Goal: Information Seeking & Learning: Learn about a topic

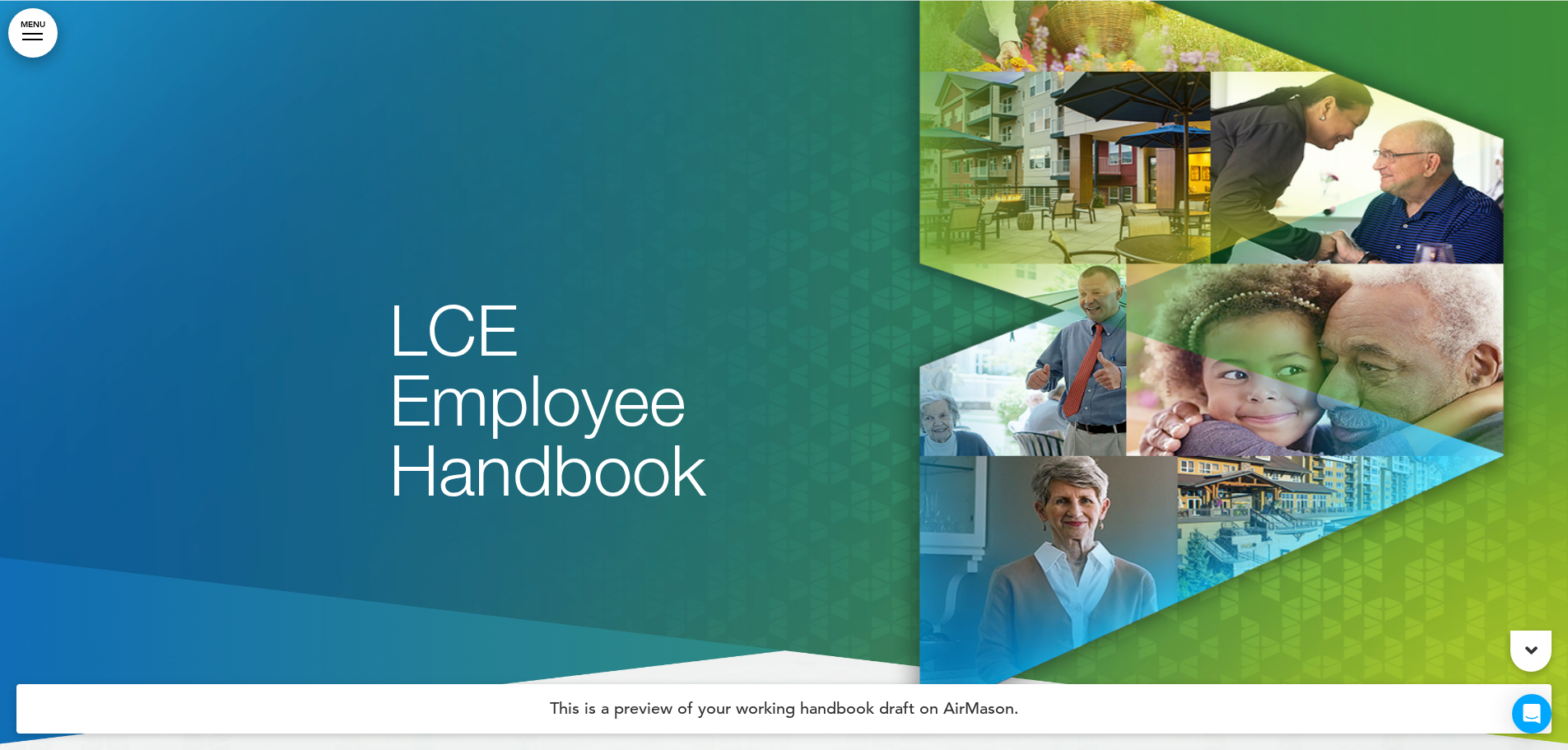
click at [1531, 644] on icon at bounding box center [1531, 651] width 12 height 20
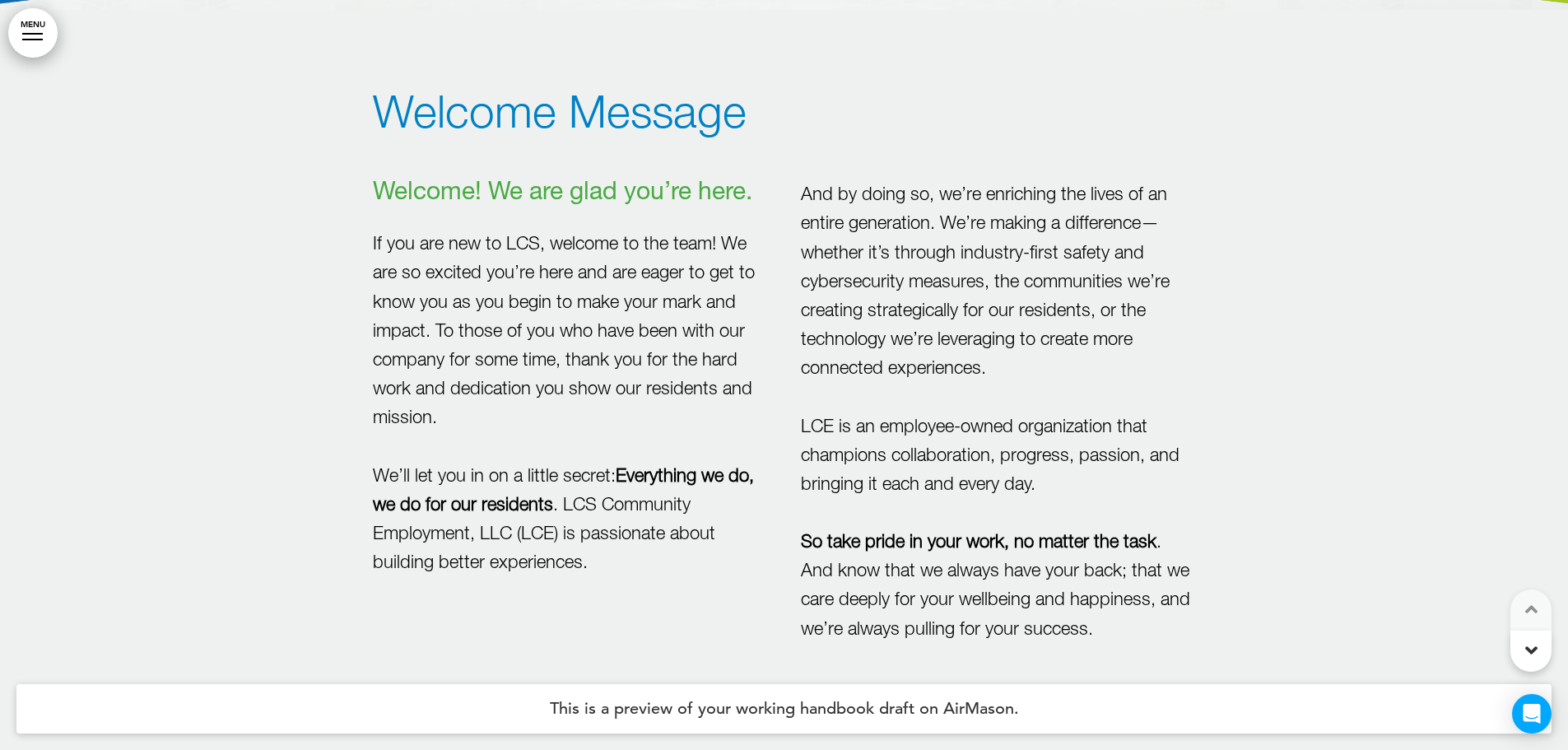
scroll to position [750, 0]
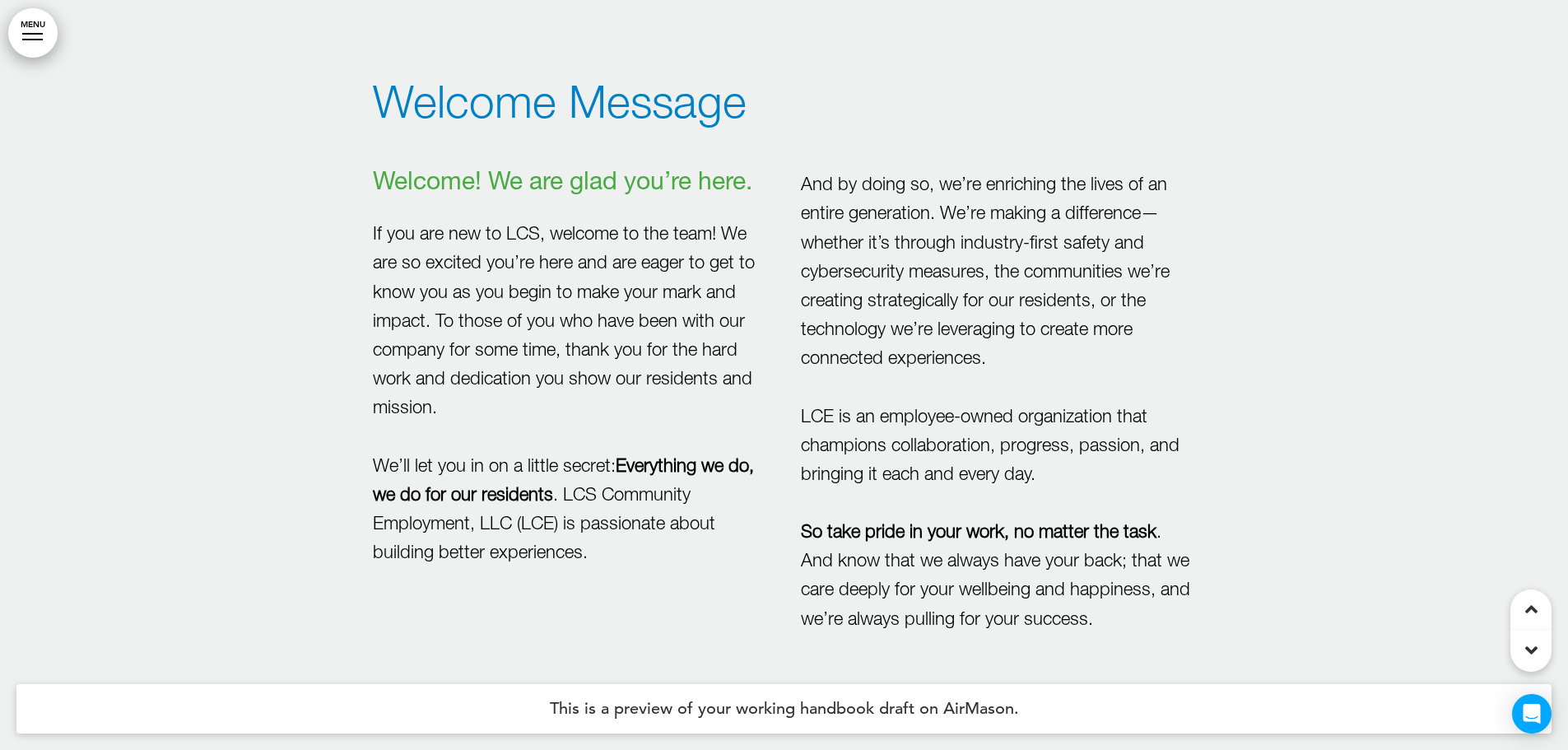
click at [1531, 644] on icon at bounding box center [1531, 651] width 12 height 20
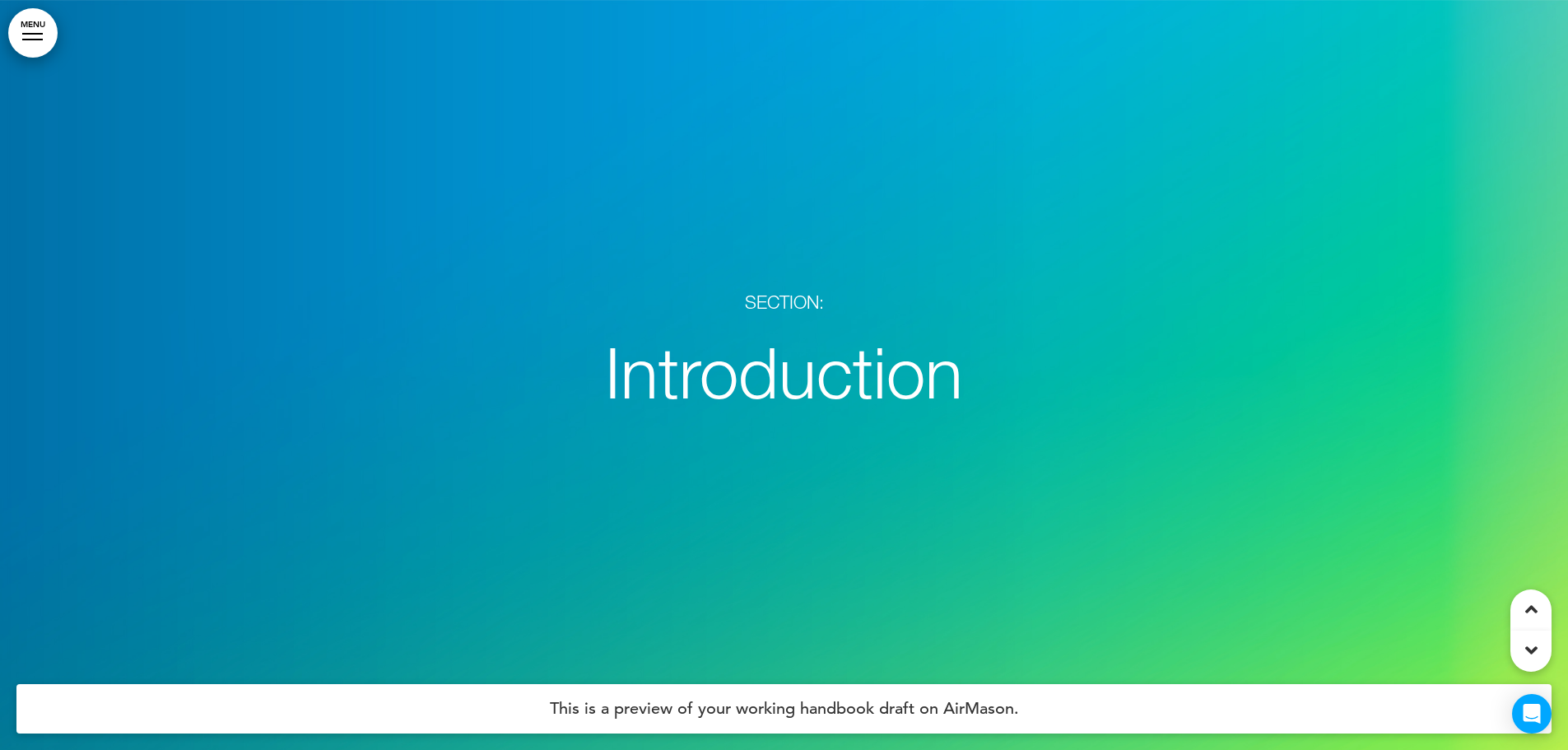
click at [1531, 644] on icon at bounding box center [1531, 651] width 12 height 20
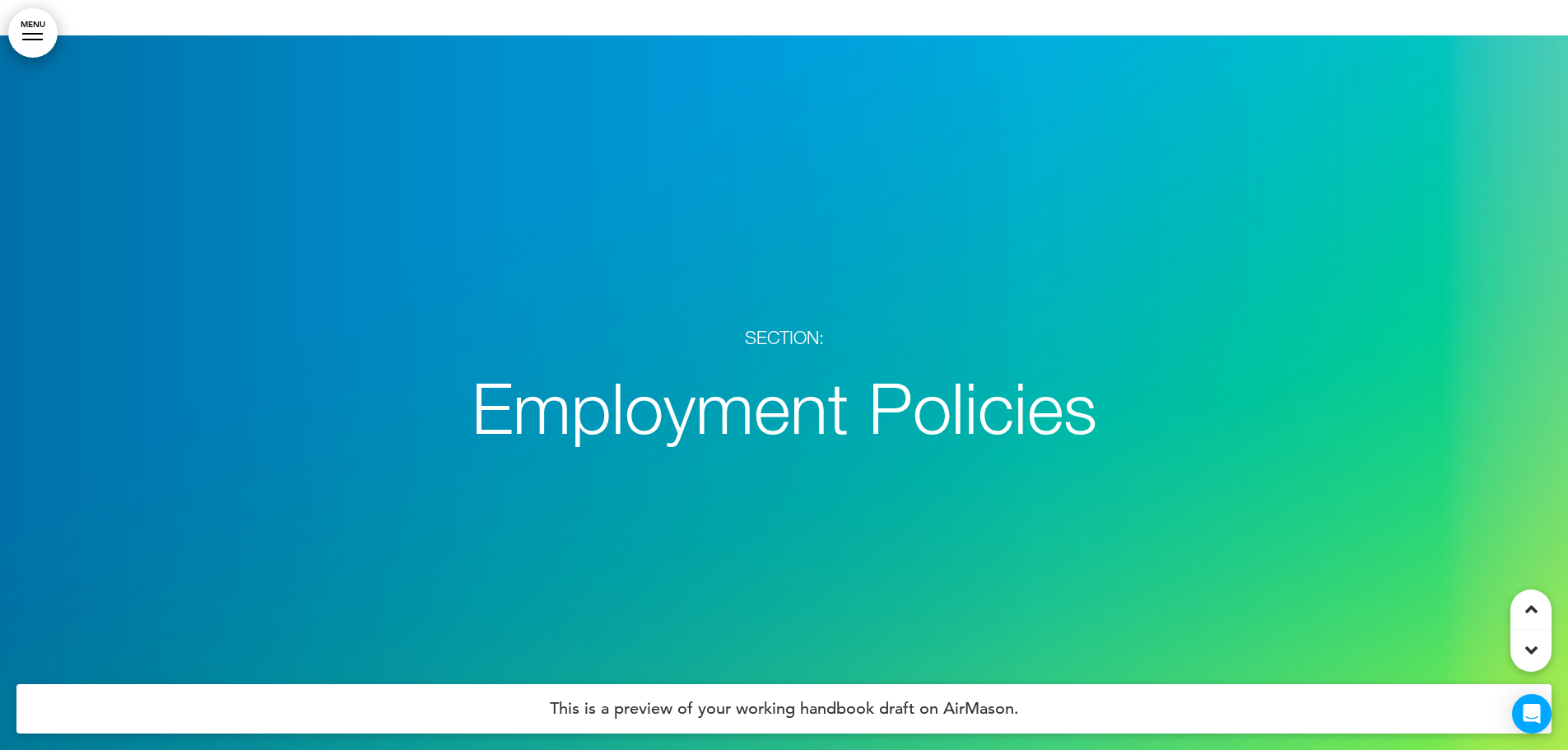
scroll to position [20678, 0]
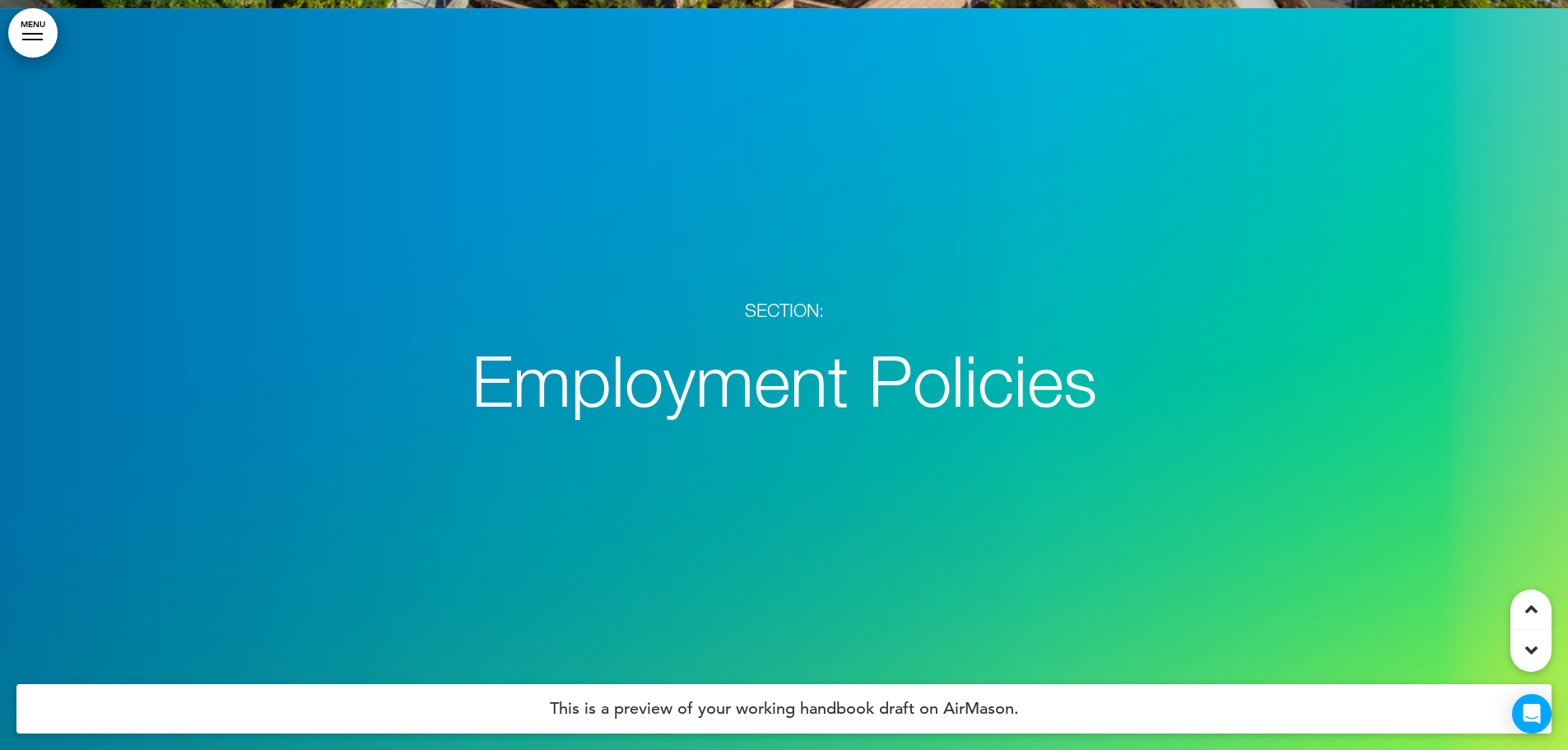
click at [1531, 644] on icon at bounding box center [1531, 651] width 12 height 20
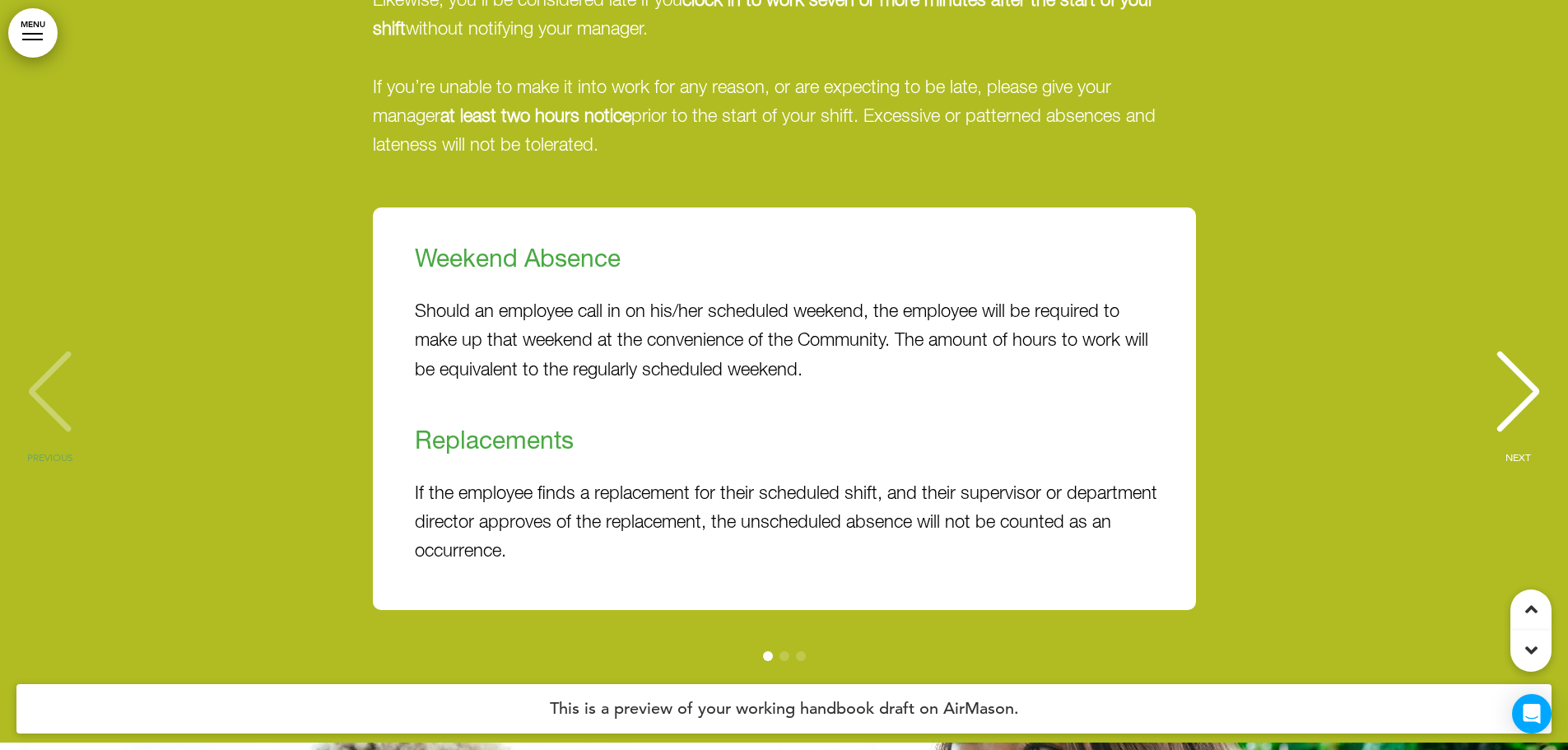
scroll to position [31224, 0]
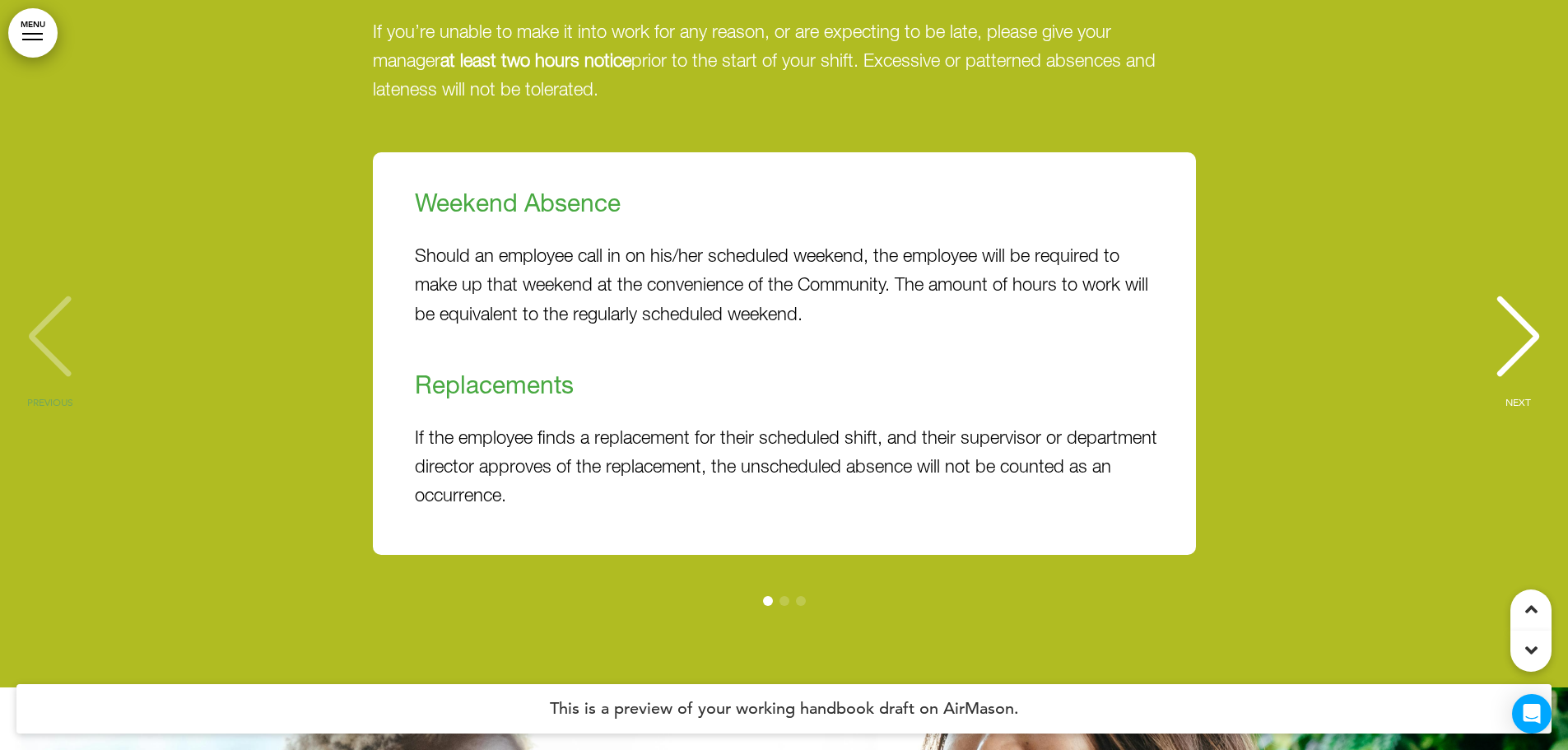
click at [1528, 322] on div "NEXT" at bounding box center [1518, 352] width 50 height 82
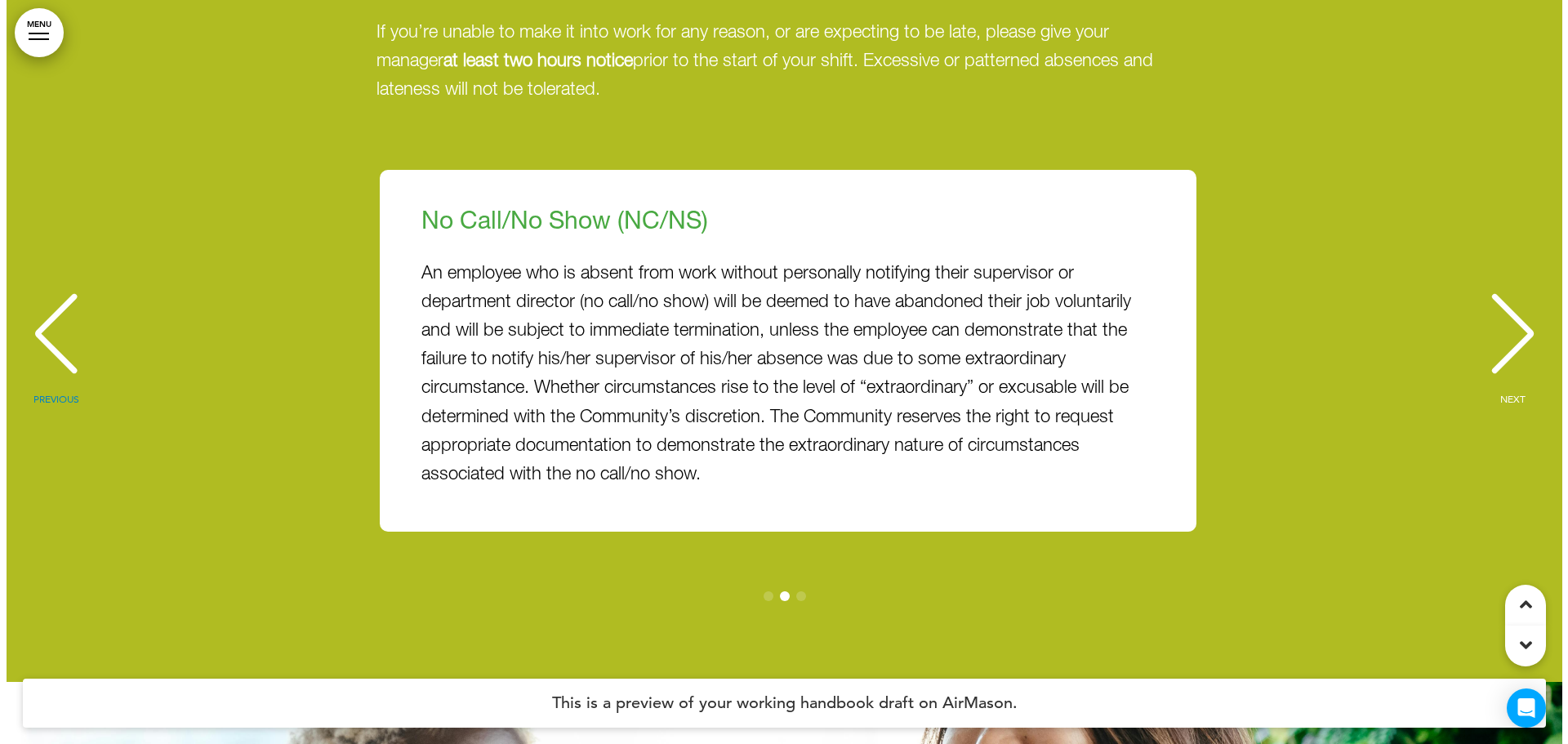
scroll to position [0, 1531]
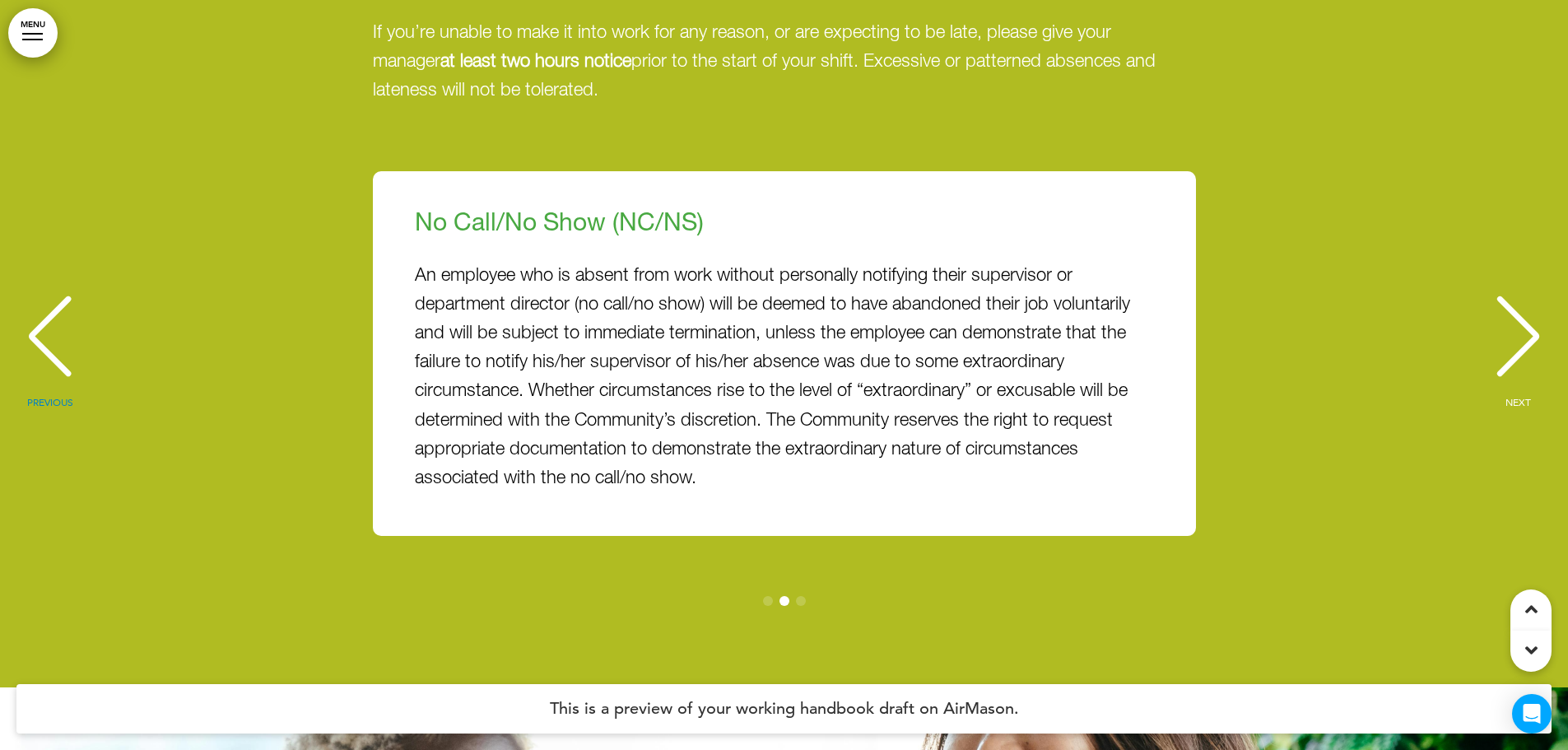
click at [18, 32] on link "MENU" at bounding box center [32, 32] width 49 height 49
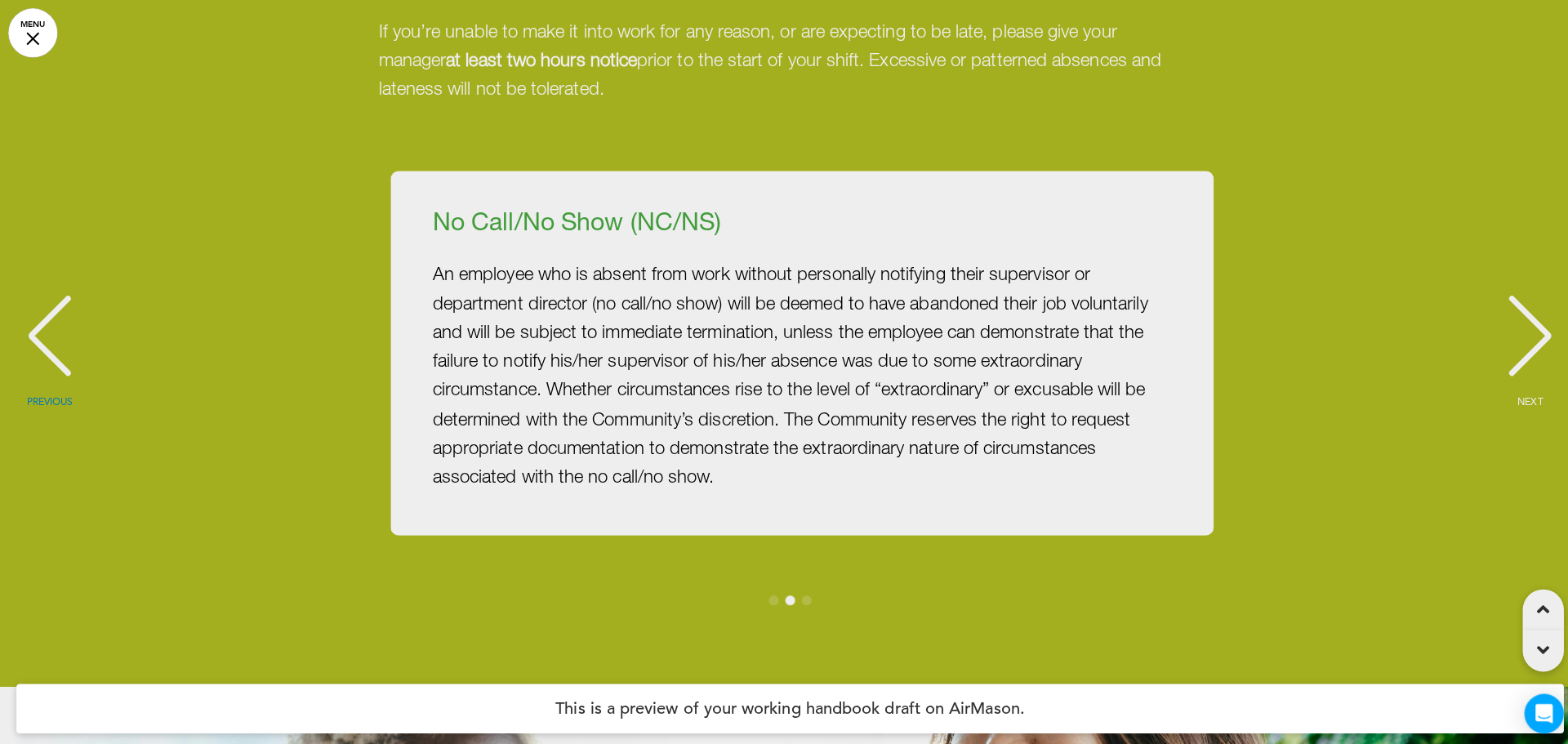
scroll to position [0, 1543]
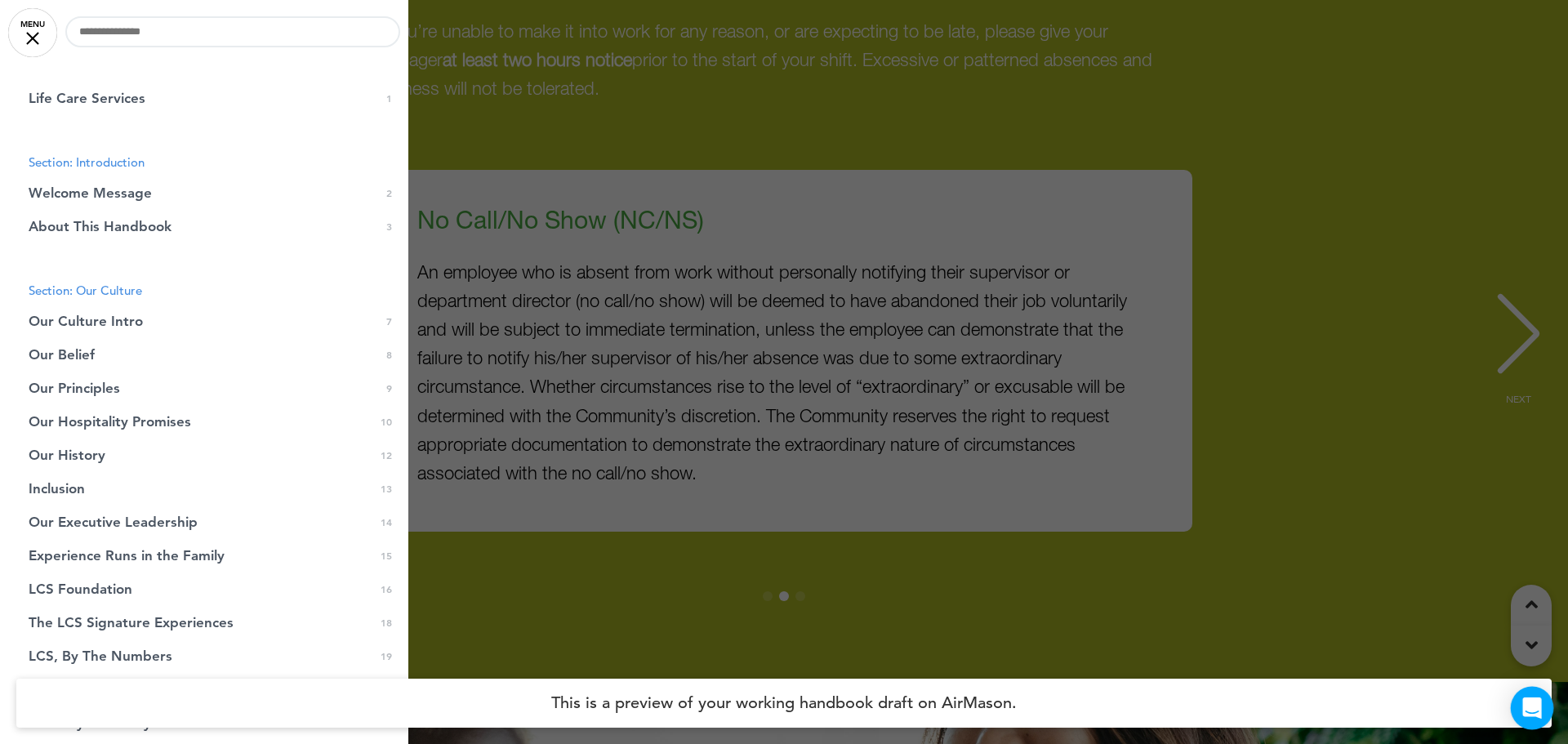
click at [1521, 705] on div "Open Intercom Messenger" at bounding box center [1532, 709] width 43 height 43
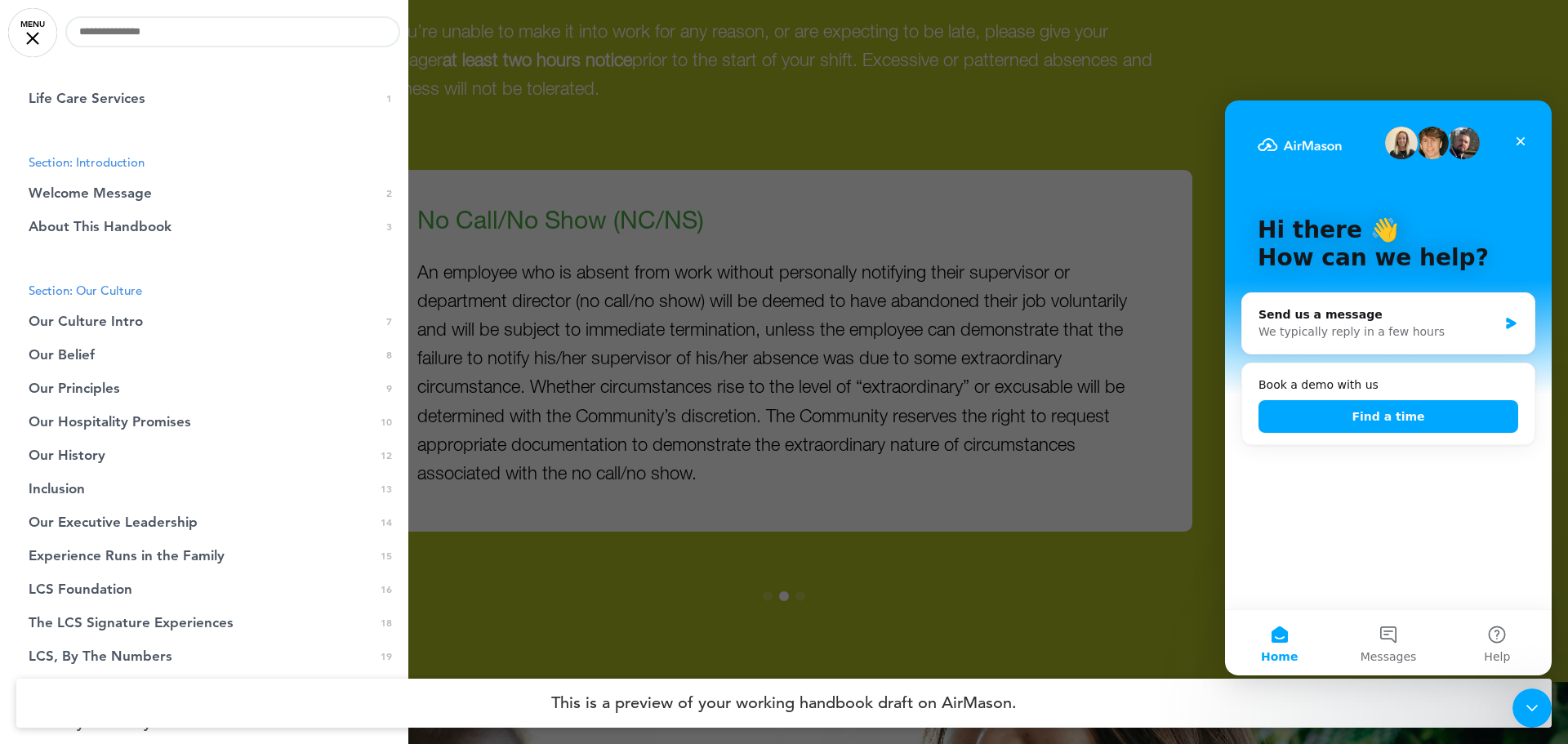
scroll to position [0, 0]
click at [1518, 142] on icon "Close" at bounding box center [1520, 141] width 13 height 13
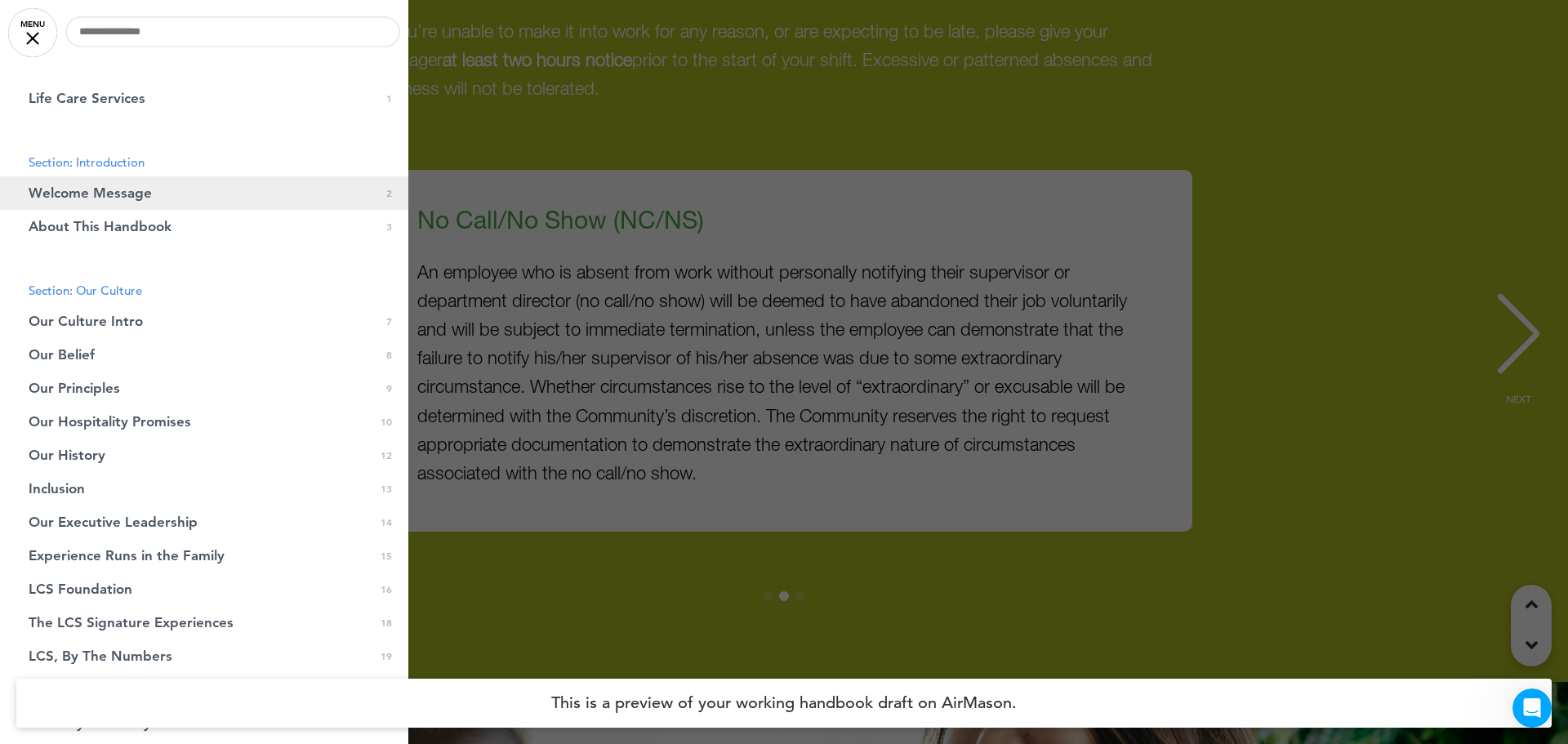
click at [109, 188] on span "Welcome Message" at bounding box center [89, 193] width 123 height 14
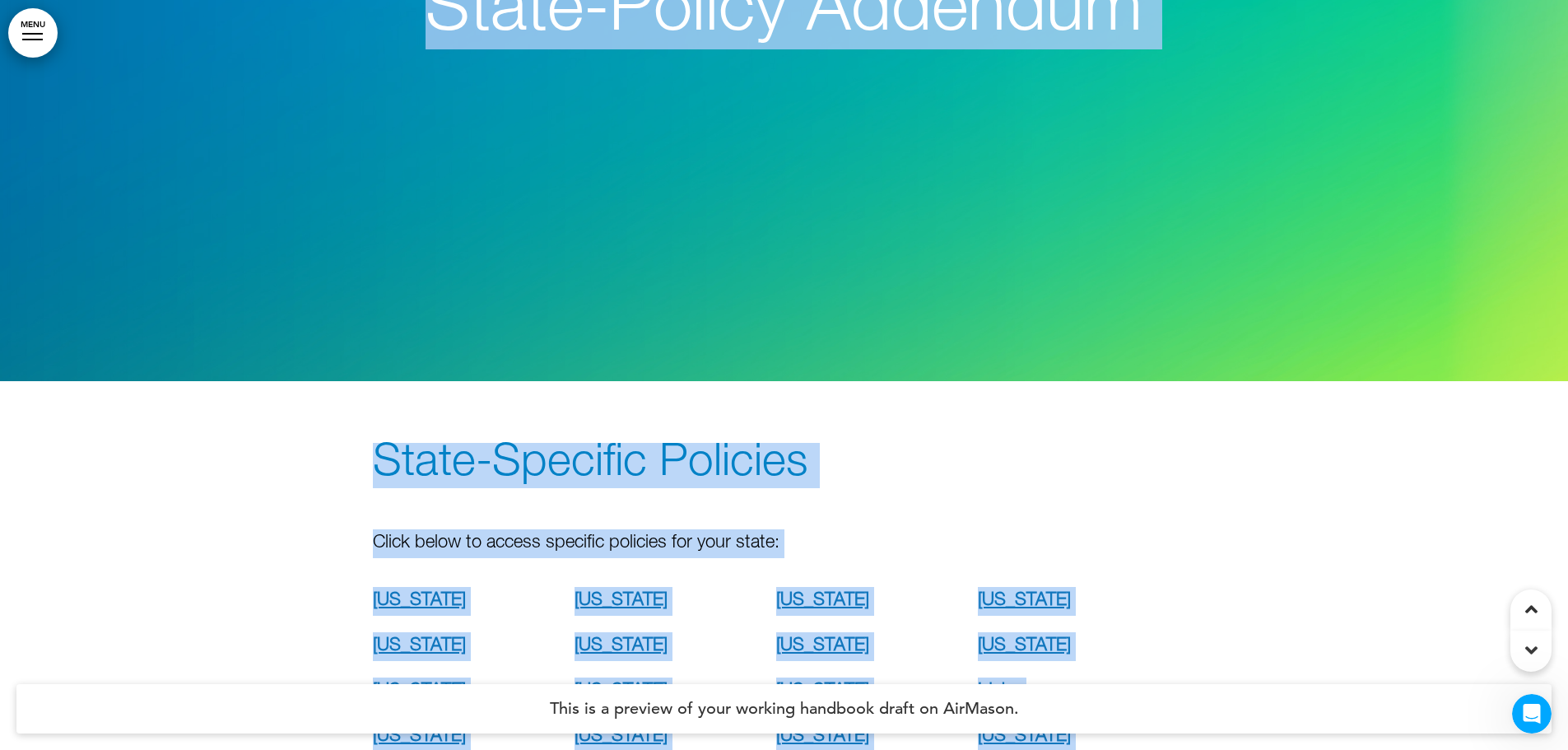
scroll to position [89785, 0]
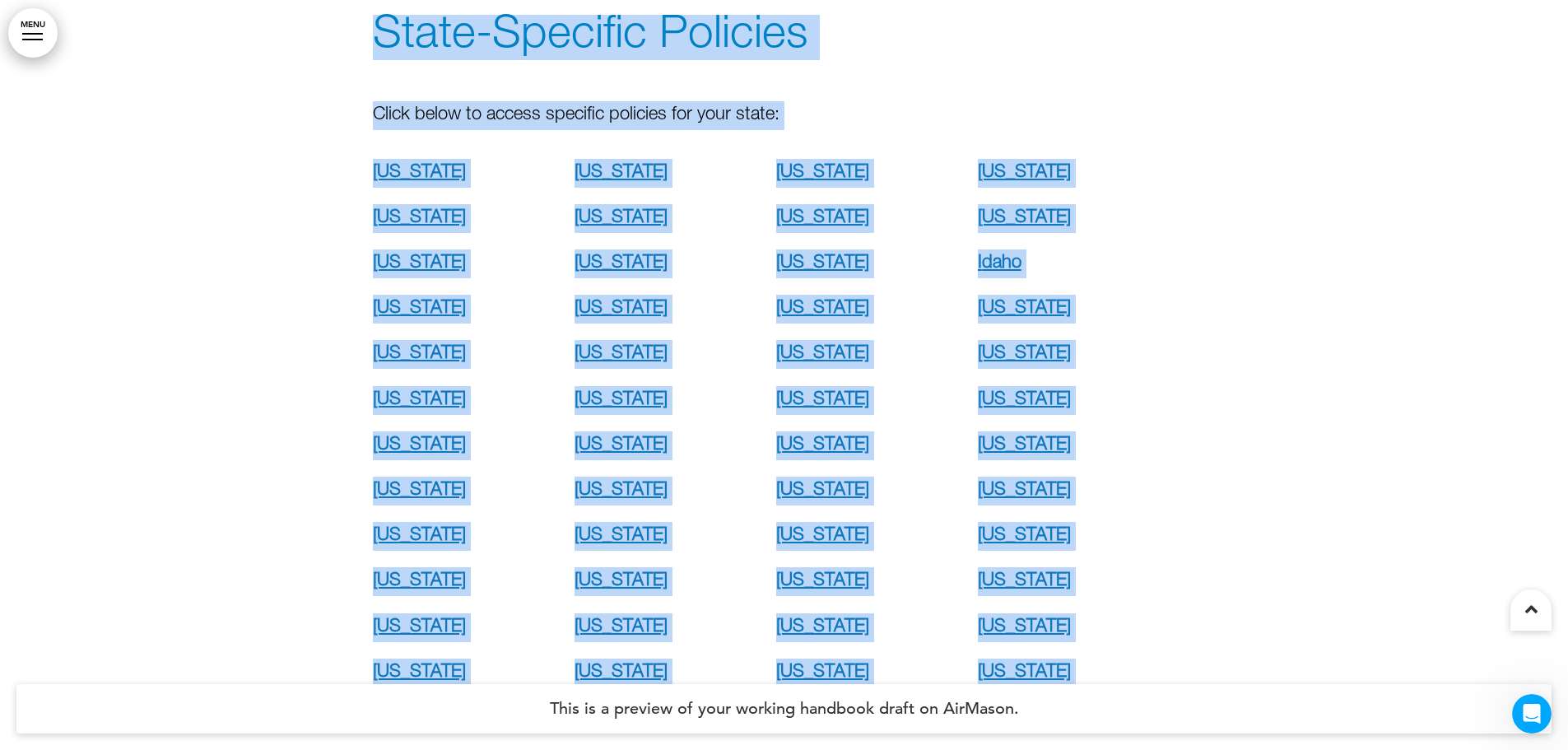
drag, startPoint x: 372, startPoint y: 104, endPoint x: 1184, endPoint y: 781, distance: 1057.2
copy div "Loremip Dolorsi Ametcon! Ad eli sedd eiu’te inci. Ut lab etd mag al ENI, admini…"
